Goal: Navigation & Orientation: Find specific page/section

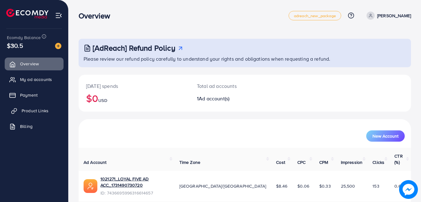
click at [21, 109] on link "Product Links" at bounding box center [34, 110] width 59 height 13
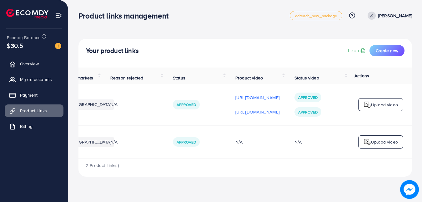
scroll to position [0, 162]
drag, startPoint x: 234, startPoint y: 123, endPoint x: 232, endPoint y: 121, distance: 3.5
drag, startPoint x: 232, startPoint y: 121, endPoint x: 42, endPoint y: 79, distance: 194.5
click at [42, 79] on span "My ad accounts" at bounding box center [38, 79] width 32 height 6
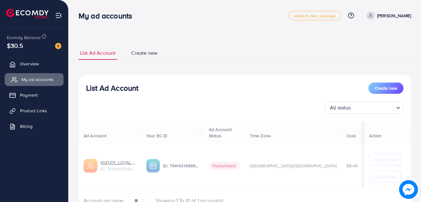
click at [42, 80] on span "My ad accounts" at bounding box center [38, 79] width 32 height 6
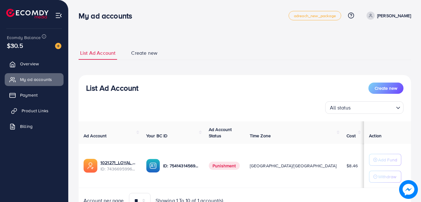
click at [27, 114] on link "Product Links" at bounding box center [34, 110] width 59 height 13
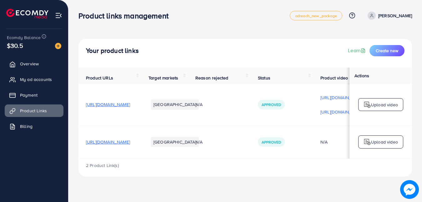
scroll to position [0, 162]
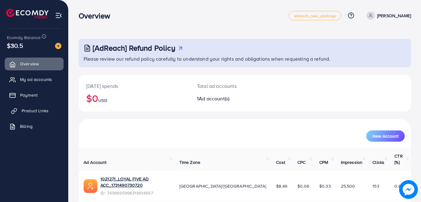
click at [52, 111] on link "Product Links" at bounding box center [34, 110] width 59 height 13
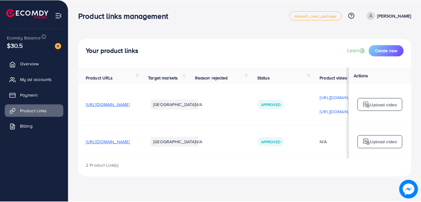
scroll to position [0, 162]
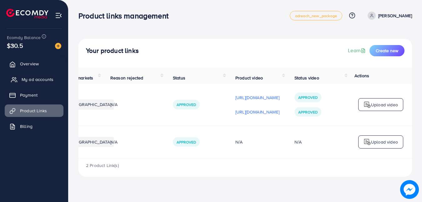
click at [48, 82] on span "My ad accounts" at bounding box center [38, 79] width 32 height 6
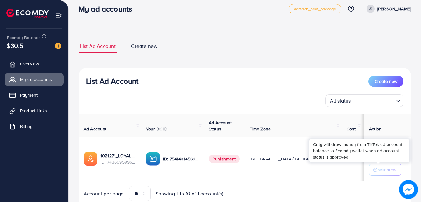
scroll to position [31, 0]
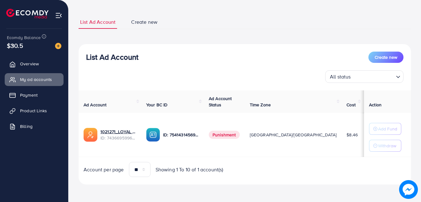
drag, startPoint x: 336, startPoint y: 147, endPoint x: 133, endPoint y: 154, distance: 203.7
drag, startPoint x: 133, startPoint y: 154, endPoint x: 327, endPoint y: 151, distance: 194.2
click at [362, 151] on td "$11.54" at bounding box center [375, 135] width 27 height 44
